Goal: Task Accomplishment & Management: Manage account settings

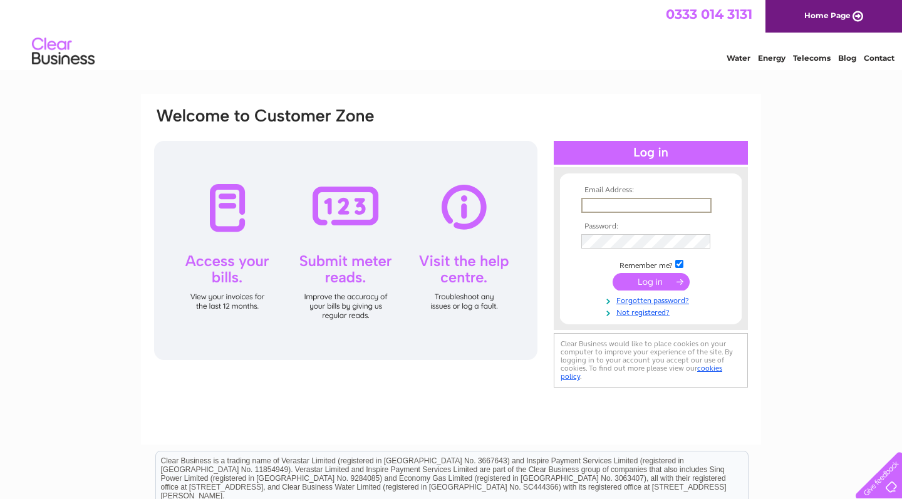
type input "norma@mathesondampservices.co.uk"
click at [651, 281] on input "submit" at bounding box center [651, 282] width 77 height 18
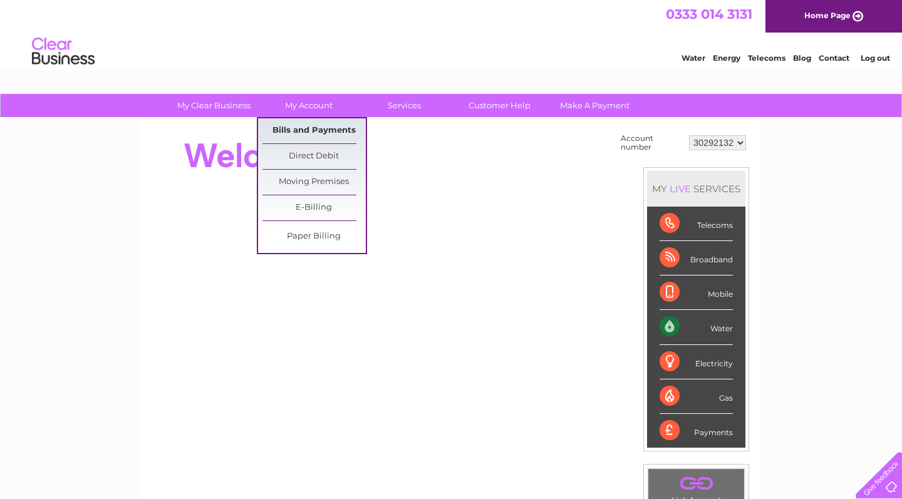
click at [304, 124] on link "Bills and Payments" at bounding box center [314, 130] width 103 height 25
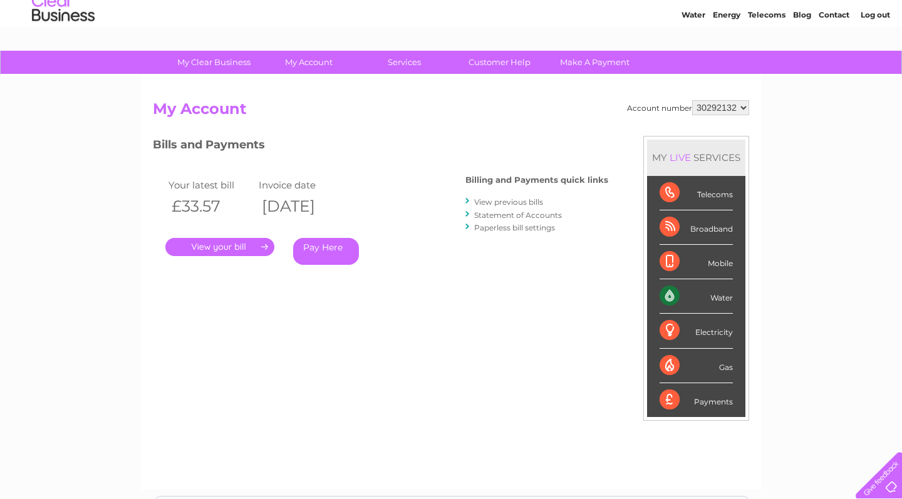
scroll to position [53, 0]
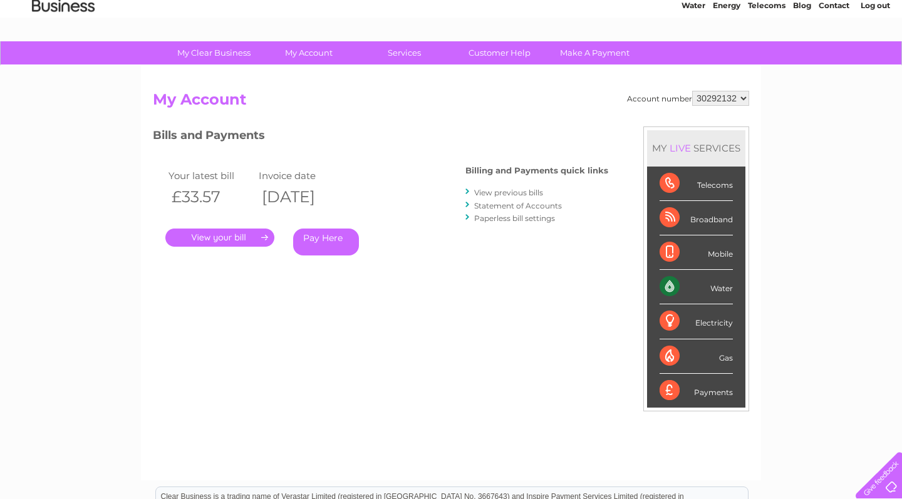
click at [245, 239] on link "." at bounding box center [219, 238] width 109 height 18
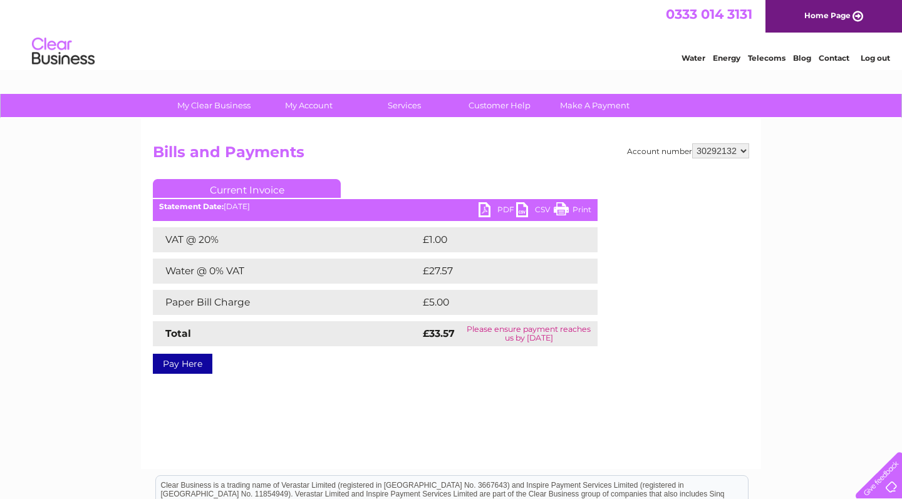
click at [484, 208] on link "PDF" at bounding box center [498, 211] width 38 height 18
click at [836, 54] on link "Contact" at bounding box center [834, 57] width 31 height 9
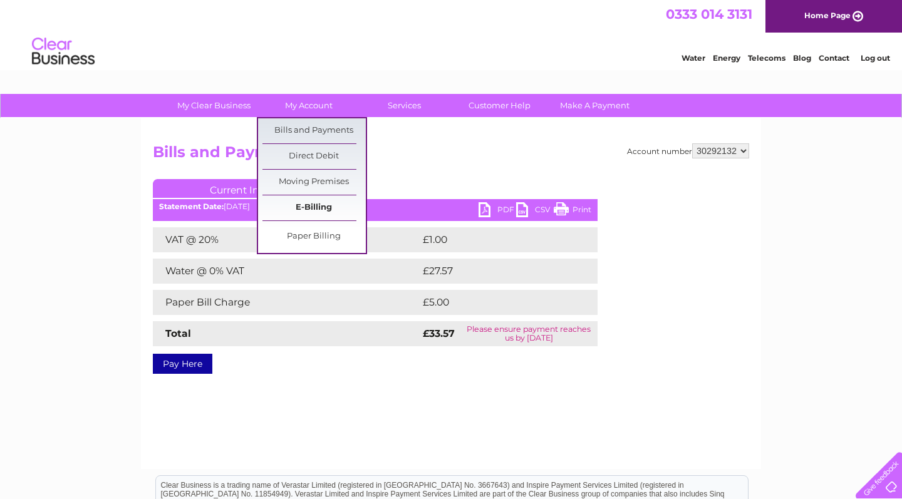
click at [308, 203] on link "E-Billing" at bounding box center [314, 207] width 103 height 25
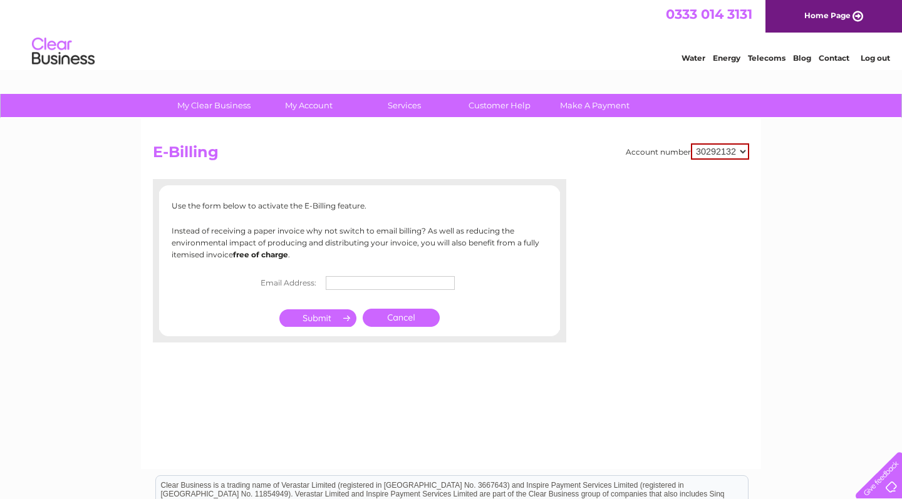
click at [348, 283] on input "text" at bounding box center [390, 283] width 129 height 14
type input "[EMAIL_ADDRESS][DOMAIN_NAME]"
click at [348, 317] on input "submit" at bounding box center [317, 320] width 77 height 18
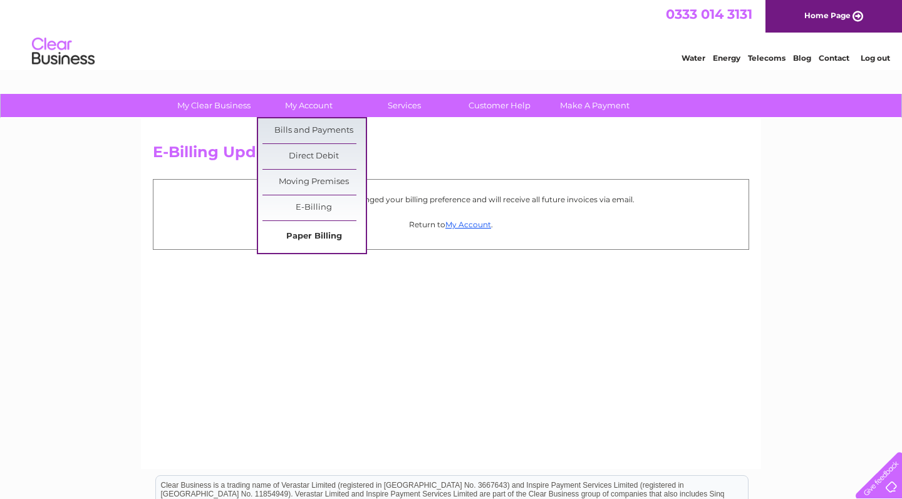
click at [311, 232] on link "Paper Billing" at bounding box center [314, 236] width 103 height 25
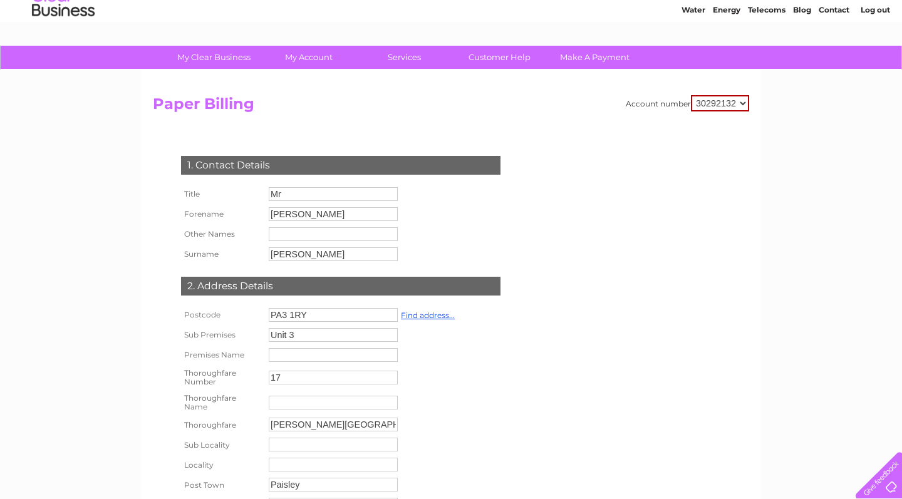
scroll to position [31, 0]
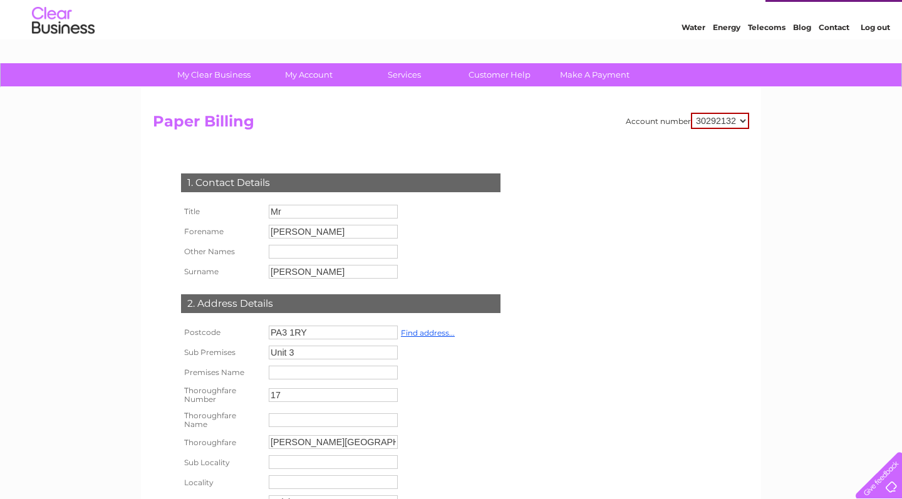
click at [576, 181] on div "Account number 30292132 Paper Billing 1. Contact Details Title Mr Forename [PER…" at bounding box center [451, 361] width 596 height 496
click at [872, 28] on link "Log out" at bounding box center [875, 27] width 29 height 9
